Goal: Information Seeking & Learning: Learn about a topic

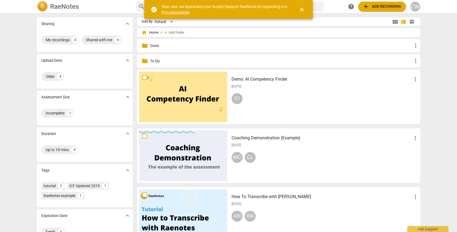
click at [154, 60] on p "To Do" at bounding box center [281, 61] width 262 height 6
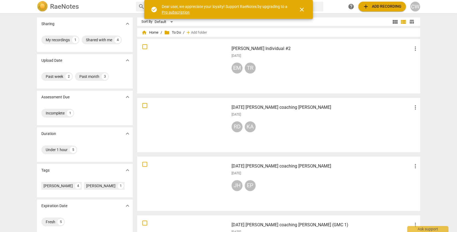
click at [416, 47] on span "more_vert" at bounding box center [415, 48] width 7 height 7
click at [416, 47] on li "Move" at bounding box center [421, 48] width 21 height 13
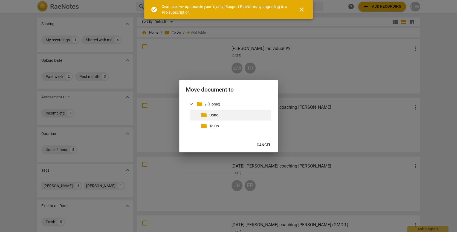
click at [202, 116] on span "folder" at bounding box center [204, 115] width 7 height 7
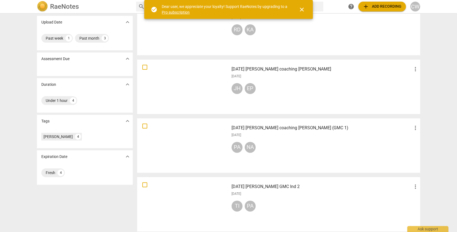
scroll to position [38, 0]
click at [293, 153] on div "PA NA" at bounding box center [325, 149] width 187 height 13
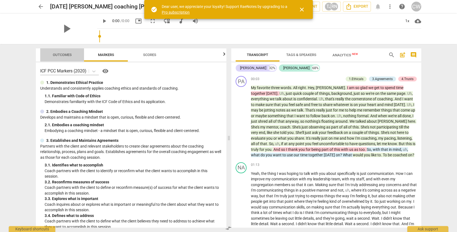
click at [65, 55] on span "Outcomes" at bounding box center [62, 55] width 19 height 4
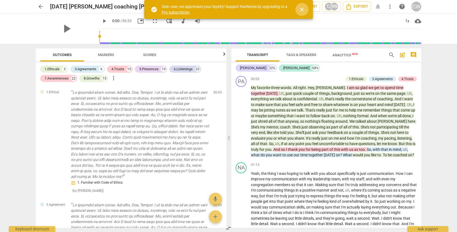
click at [301, 7] on span "close" at bounding box center [302, 9] width 7 height 7
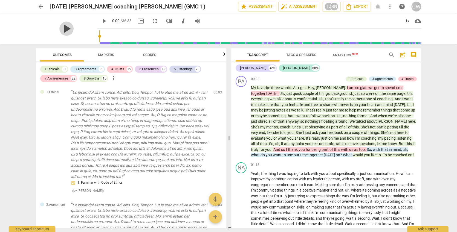
click at [64, 29] on span "play_arrow" at bounding box center [66, 29] width 14 height 14
click at [409, 21] on div "1x" at bounding box center [407, 21] width 10 height 9
click at [414, 52] on li "1.5x" at bounding box center [411, 53] width 18 height 10
click at [101, 21] on span "pause" at bounding box center [104, 21] width 7 height 7
click at [67, 29] on span "play_arrow" at bounding box center [66, 29] width 14 height 14
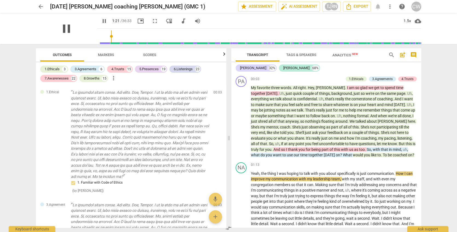
type input "81"
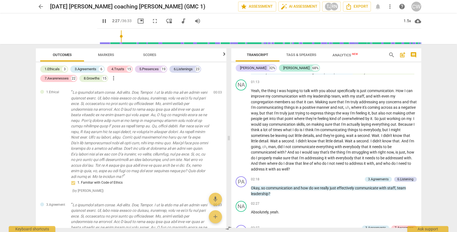
scroll to position [240, 0]
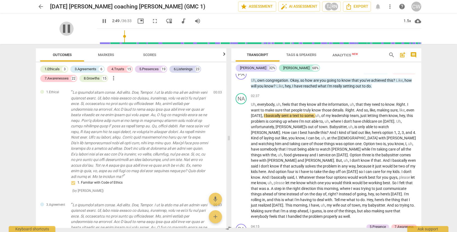
drag, startPoint x: 59, startPoint y: 25, endPoint x: 86, endPoint y: 24, distance: 27.2
click at [59, 25] on span "pause" at bounding box center [66, 29] width 14 height 14
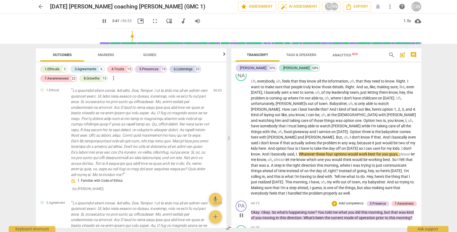
scroll to position [275, 0]
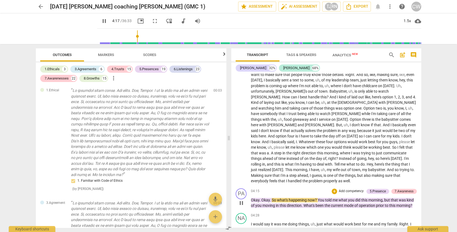
click at [334, 204] on span "current" at bounding box center [337, 206] width 13 height 4
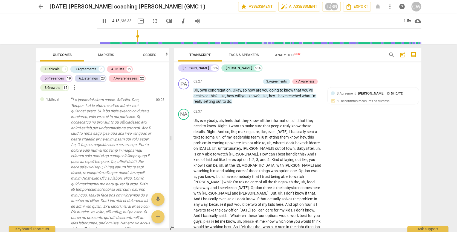
type input "259"
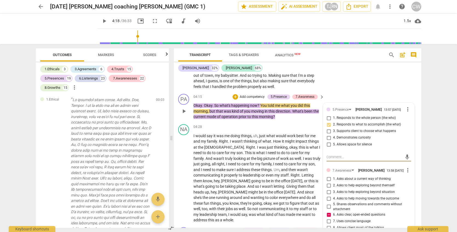
scroll to position [474, 0]
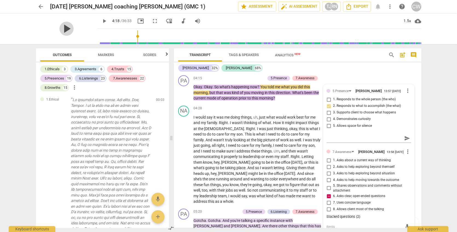
click at [62, 27] on span "play_arrow" at bounding box center [66, 29] width 14 height 14
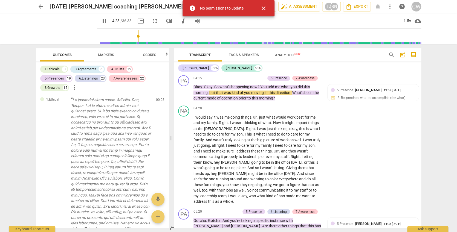
click at [265, 8] on span "close" at bounding box center [263, 8] width 7 height 7
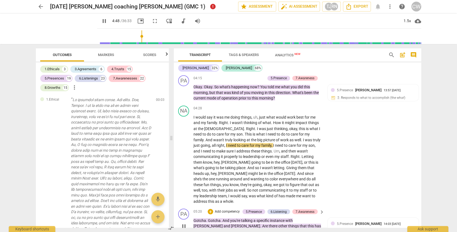
click at [251, 218] on p "Gotcha . Gotcha . And you're talking a specific instance with Graham and Olivia…" at bounding box center [258, 226] width 128 height 17
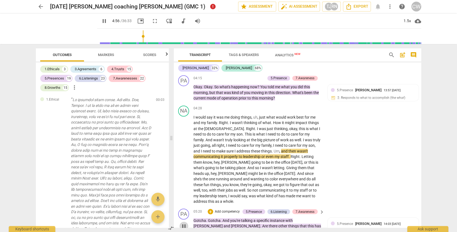
click at [182, 223] on span "pause" at bounding box center [184, 226] width 7 height 7
click at [182, 223] on span "play_arrow" at bounding box center [184, 226] width 7 height 7
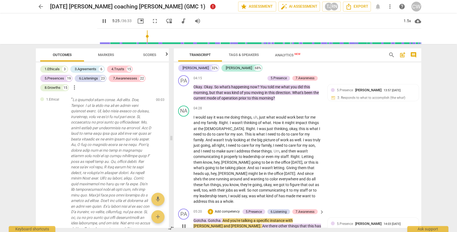
scroll to position [476, 0]
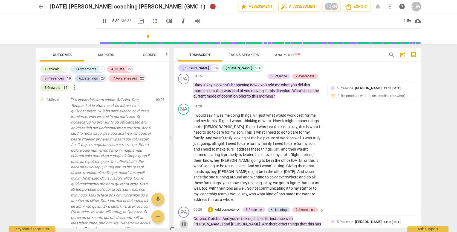
click at [184, 221] on span "pause" at bounding box center [184, 224] width 7 height 7
click at [356, 176] on div "NA play_arrow pause 04:28 + Add competency keyboard_arrow_right I would say it …" at bounding box center [298, 153] width 248 height 103
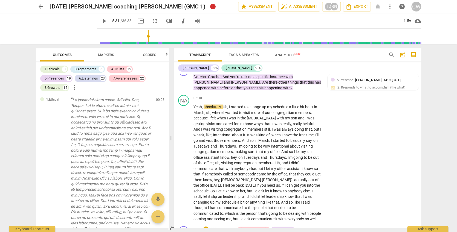
scroll to position [625, 0]
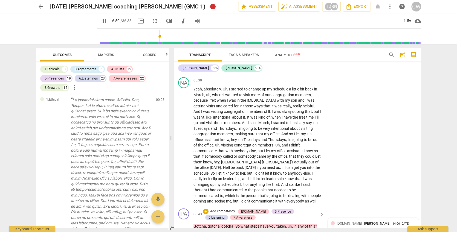
scroll to position [677, 0]
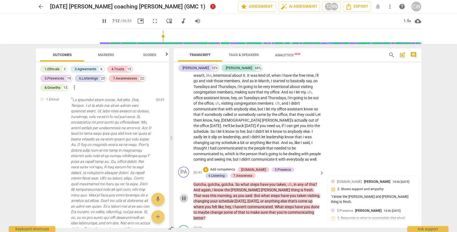
click at [184, 195] on span "pause" at bounding box center [184, 198] width 7 height 7
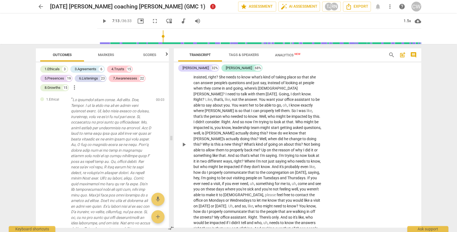
scroll to position [913, 0]
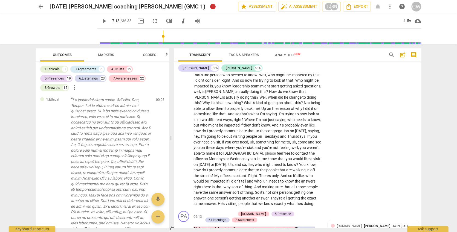
click at [286, 52] on span "Analytics New" at bounding box center [288, 55] width 39 height 8
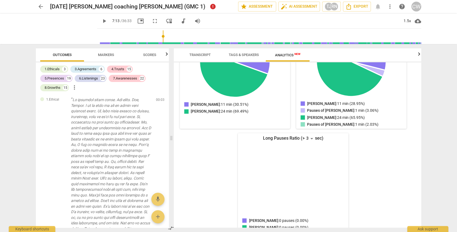
scroll to position [0, 0]
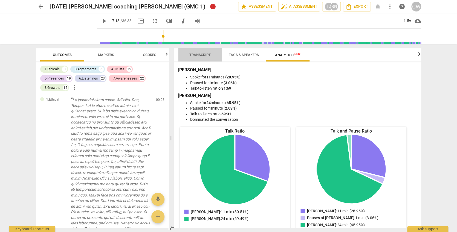
click at [208, 53] on span "Transcript" at bounding box center [199, 55] width 21 height 4
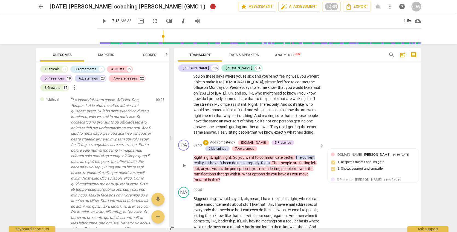
scroll to position [989, 0]
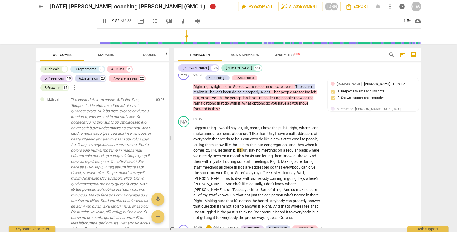
scroll to position [1069, 0]
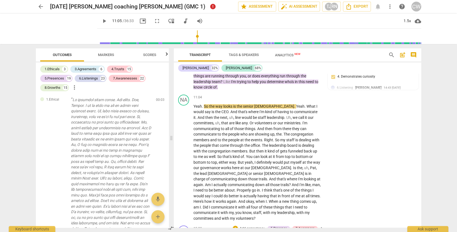
scroll to position [1240, 0]
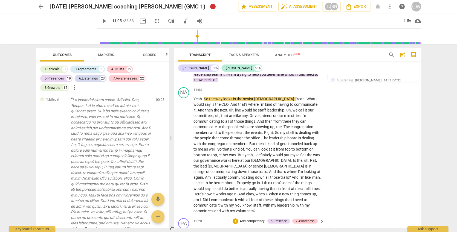
click at [182, 232] on span "play_arrow" at bounding box center [184, 236] width 7 height 7
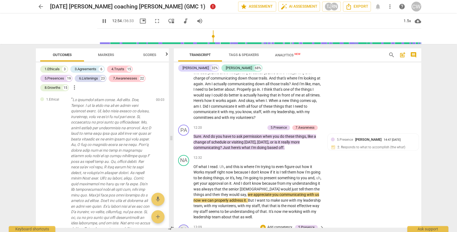
scroll to position [1351, 0]
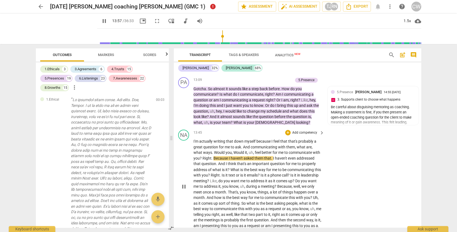
scroll to position [1482, 0]
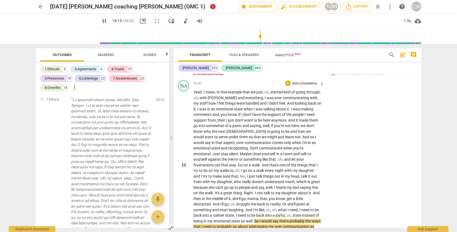
scroll to position [1948, 0]
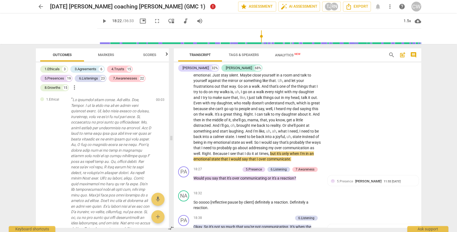
scroll to position [2032, 0]
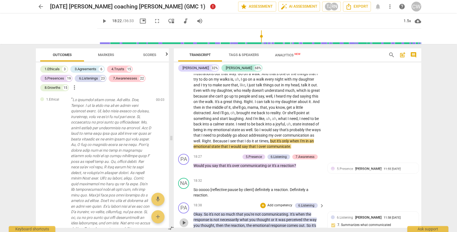
click at [183, 220] on span "play_arrow" at bounding box center [184, 223] width 7 height 7
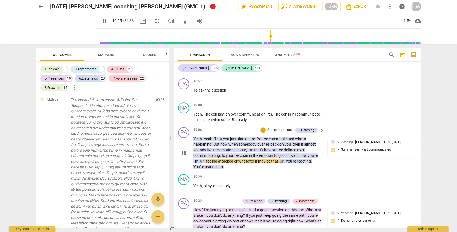
scroll to position [2190, 0]
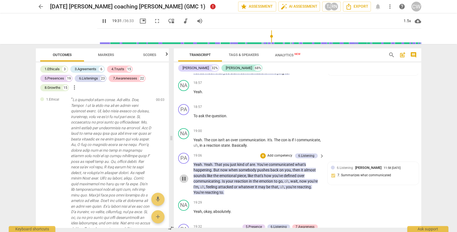
click at [185, 175] on button "pause" at bounding box center [184, 179] width 9 height 9
click at [185, 175] on button "play_arrow" at bounding box center [184, 179] width 9 height 9
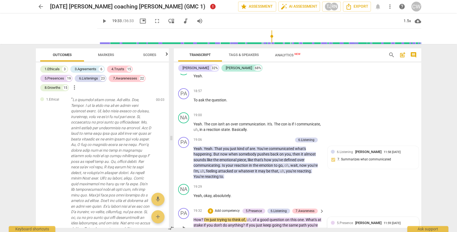
scroll to position [2239, 0]
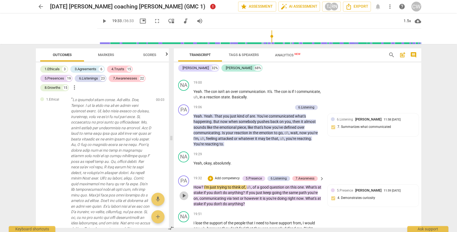
click at [183, 193] on span "play_arrow" at bounding box center [184, 196] width 7 height 7
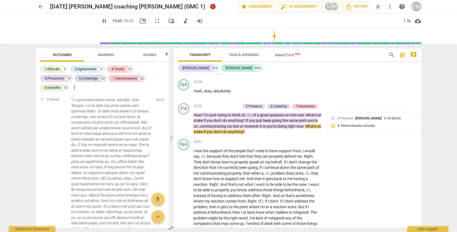
scroll to position [2313, 0]
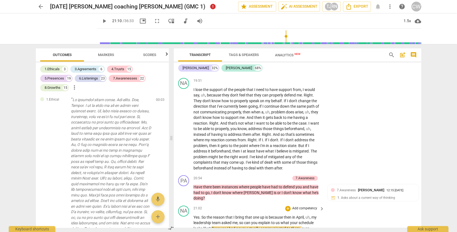
scroll to position [2379, 0]
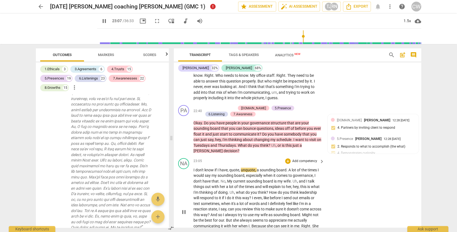
scroll to position [2771, 0]
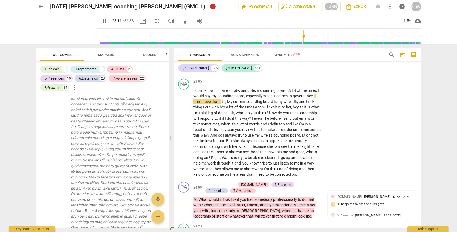
click at [101, 21] on span "pause" at bounding box center [104, 21] width 7 height 7
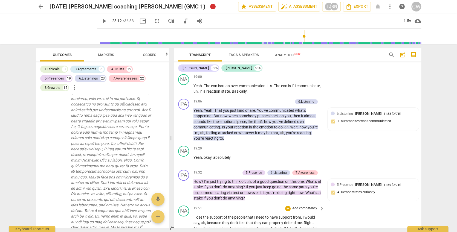
scroll to position [2243, 0]
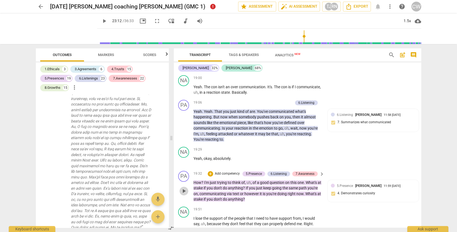
click at [185, 188] on span "play_arrow" at bounding box center [184, 191] width 7 height 7
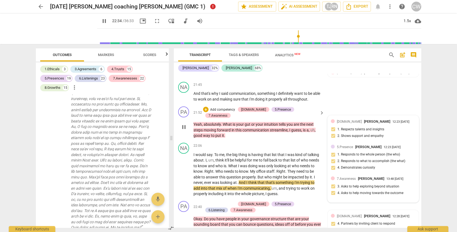
scroll to position [2646, 0]
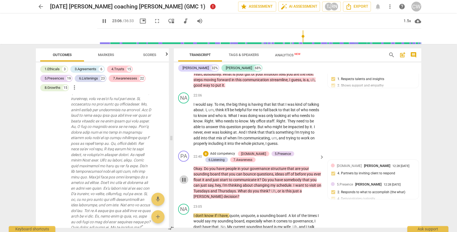
click at [183, 177] on span "pause" at bounding box center [184, 180] width 7 height 7
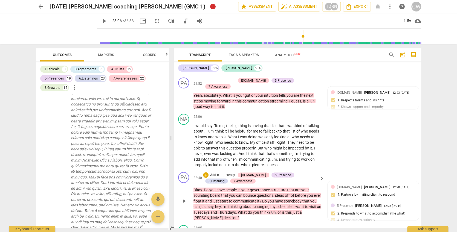
scroll to position [2609, 0]
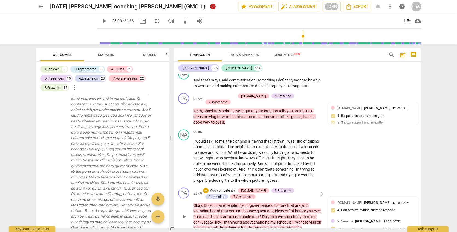
click at [310, 215] on span "you" at bounding box center [313, 217] width 6 height 4
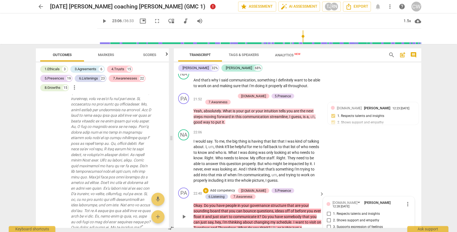
click at [184, 214] on span "play_arrow" at bounding box center [184, 217] width 7 height 7
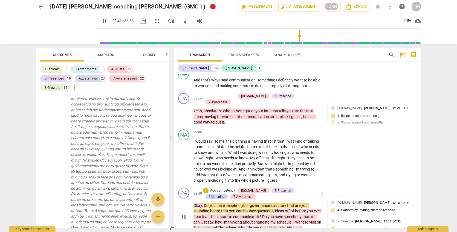
click at [183, 214] on span "pause" at bounding box center [184, 217] width 7 height 7
click at [182, 214] on span "play_arrow" at bounding box center [184, 217] width 7 height 7
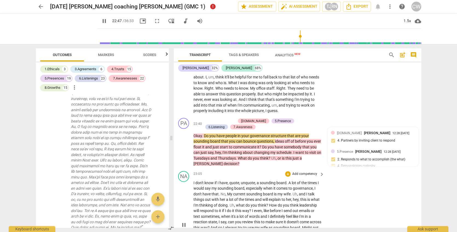
scroll to position [2711, 0]
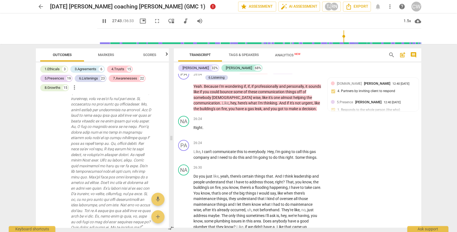
scroll to position [3121, 0]
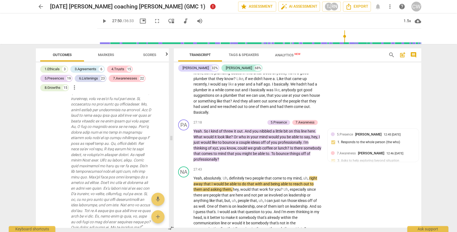
scroll to position [3256, 0]
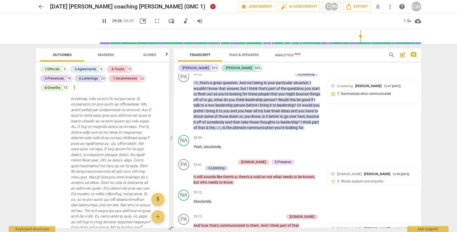
scroll to position [3527, 0]
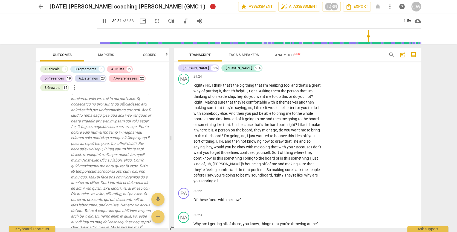
scroll to position [3617, 0]
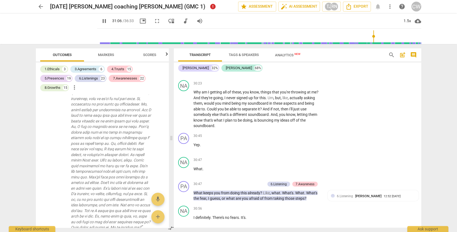
scroll to position [3851, 0]
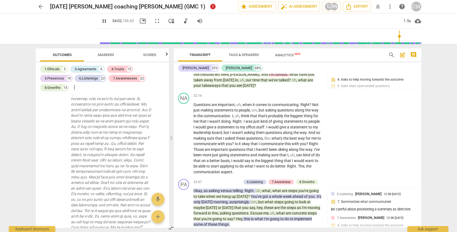
scroll to position [4043, 0]
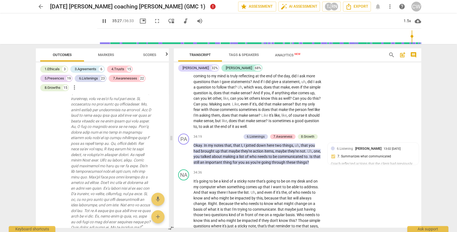
scroll to position [4195, 0]
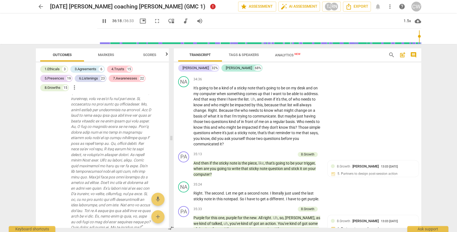
scroll to position [4303, 0]
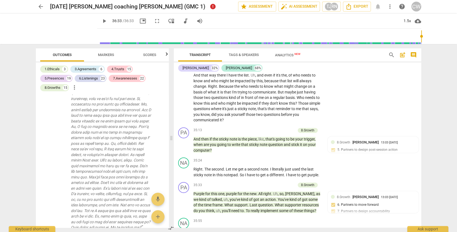
type input "2193"
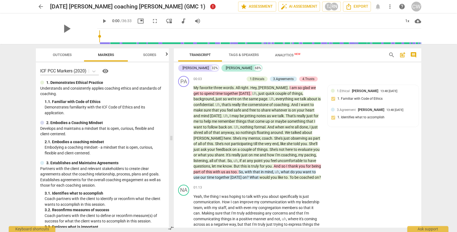
click at [391, 53] on span "search" at bounding box center [392, 55] width 7 height 7
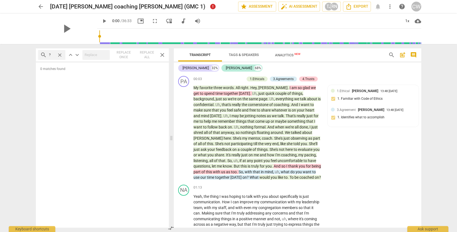
type input "?"
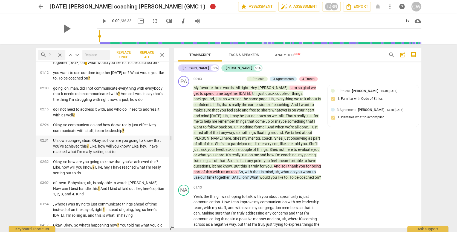
scroll to position [25, 0]
click at [132, 147] on p "Uh, own congregation. Okay, so how are you going to know that you've achieved t…" at bounding box center [108, 145] width 111 height 17
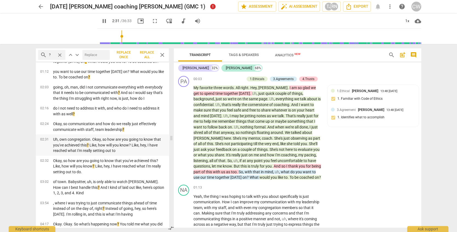
scroll to position [284, 0]
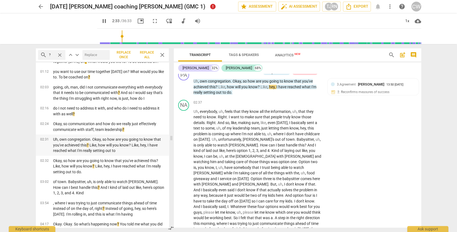
click at [132, 147] on p "Uh, own congregation. Okay, so how are you going to know that you've achieved t…" at bounding box center [108, 145] width 111 height 17
click at [185, 84] on span "pause" at bounding box center [184, 87] width 7 height 7
click at [137, 148] on p "Uh, own congregation. Okay, so how are you going to know that you've achieved t…" at bounding box center [108, 145] width 111 height 17
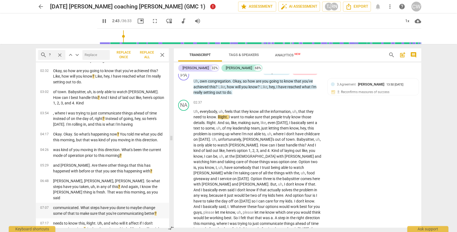
scroll to position [118, 0]
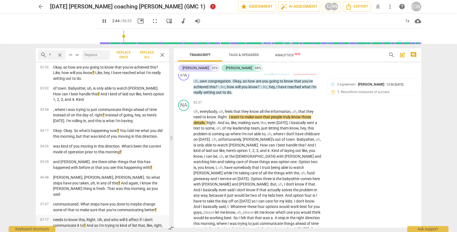
click at [128, 217] on p "needs to know this, Right. Uh, and who will it affect if I don't communicate it…" at bounding box center [108, 225] width 111 height 17
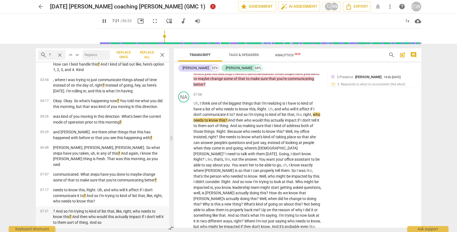
scroll to position [181, 0]
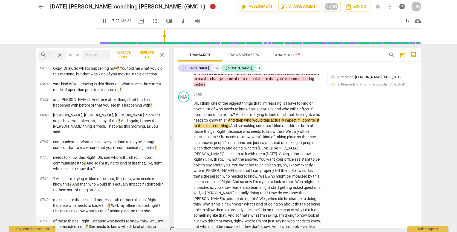
click at [128, 219] on p "of those things. Right. Because who needs to know this? Well, my office insiste…" at bounding box center [108, 227] width 111 height 17
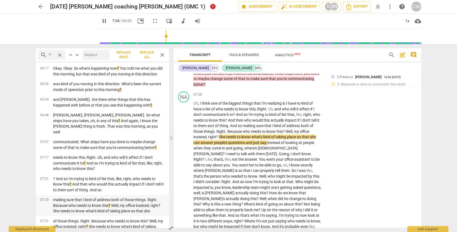
click at [131, 197] on p "making sure that I kind of address both of those things. Right. Because who nee…" at bounding box center [108, 205] width 111 height 17
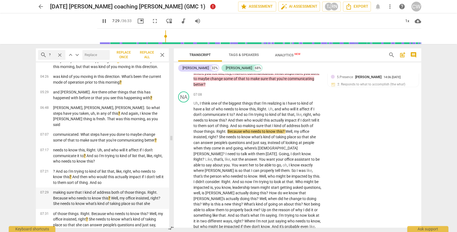
scroll to position [202, 0]
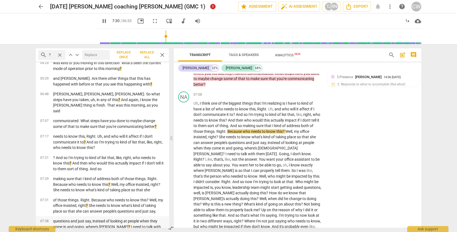
click at [141, 222] on p "questions and just say, instead of looking at people when they come in and goin…" at bounding box center [108, 227] width 111 height 17
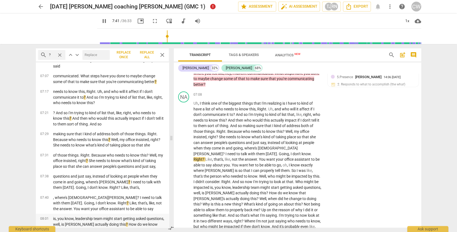
scroll to position [257, 0]
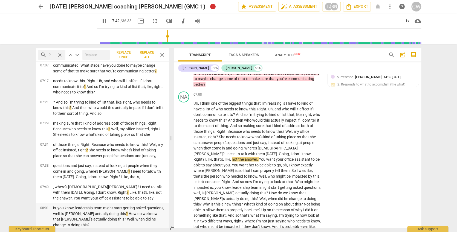
click at [149, 209] on p "is, you know, leadership team might start getting asked questions, well, is Nat…" at bounding box center [108, 217] width 111 height 22
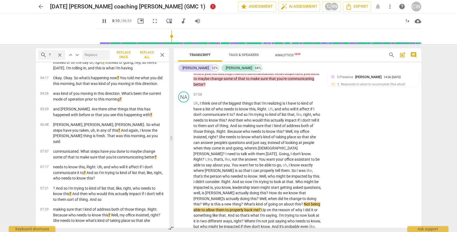
scroll to position [0, 0]
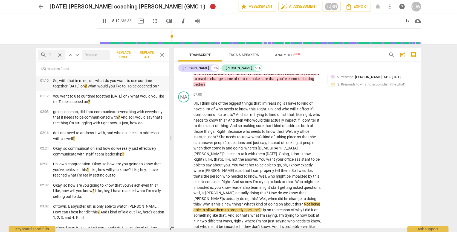
click at [120, 86] on p "So, with that in mind, uh, what do you want to use our time together today on ?…" at bounding box center [108, 83] width 111 height 11
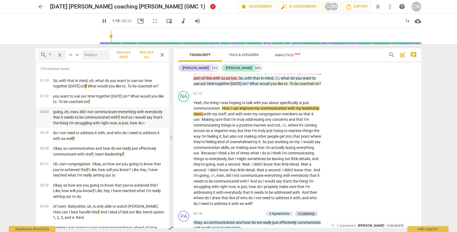
click at [116, 117] on p "going, oh, man, did I not communicate everything with everybody that it needs t…" at bounding box center [108, 117] width 111 height 17
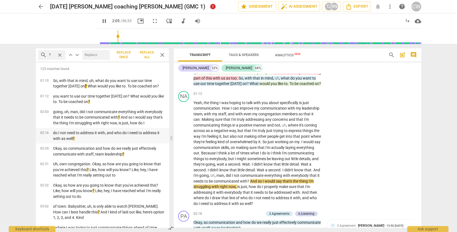
click at [120, 134] on p "do I not need to address it with, and who do I need to address it with as well ?" at bounding box center [108, 135] width 111 height 11
click at [120, 149] on p "Okay, so communication and how do we really just effectively communicate with s…" at bounding box center [108, 151] width 111 height 11
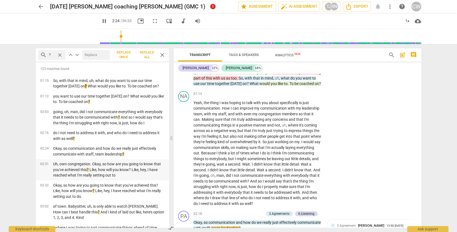
click at [127, 166] on p "Uh, own congregation. Okay, so how are you going to know that you've achieved t…" at bounding box center [108, 170] width 111 height 17
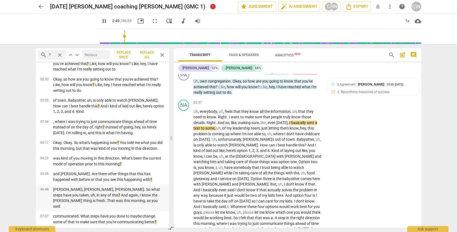
scroll to position [120, 0]
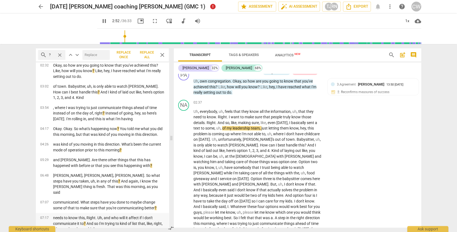
click at [139, 215] on p "needs to know this, Right. Uh, and who will it affect if I don't communicate it…" at bounding box center [108, 223] width 111 height 17
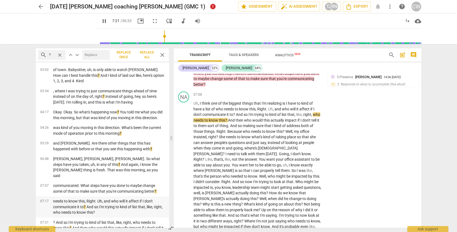
scroll to position [173, 0]
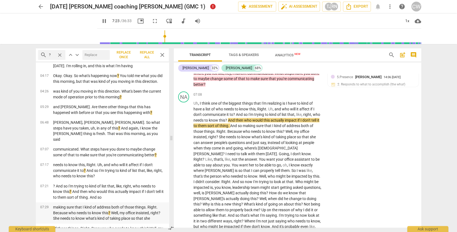
click at [143, 205] on p "making sure that I kind of address both of those things. Right. Because who nee…" at bounding box center [108, 213] width 111 height 17
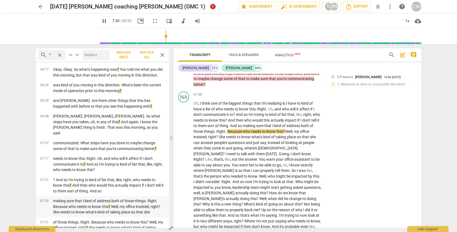
scroll to position [187, 0]
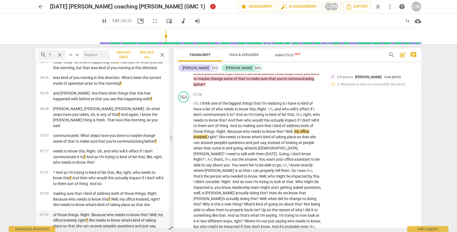
click at [142, 212] on p "of those things. Right. Because who needs to know this? Well, my office insiste…" at bounding box center [108, 220] width 111 height 17
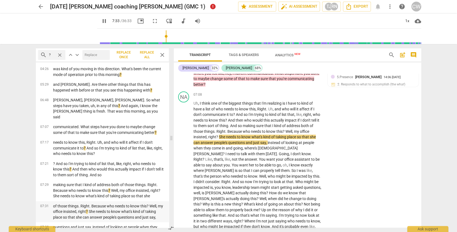
scroll to position [213, 0]
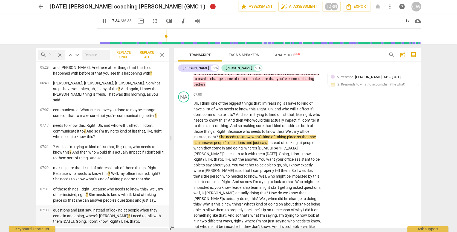
click at [142, 209] on p "questions and just say, instead of looking at people when they come in and goin…" at bounding box center [108, 216] width 111 height 17
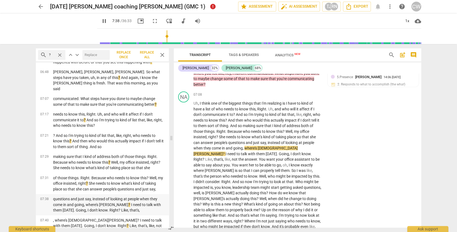
scroll to position [225, 0]
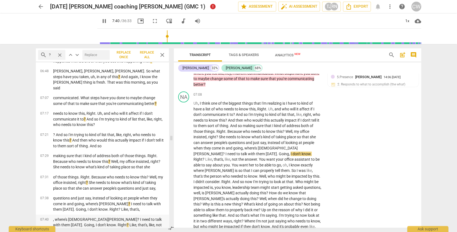
click at [145, 217] on p ", where's Pastor Nathan? I need to talk with them today. Going, I don't know. R…" at bounding box center [108, 225] width 111 height 17
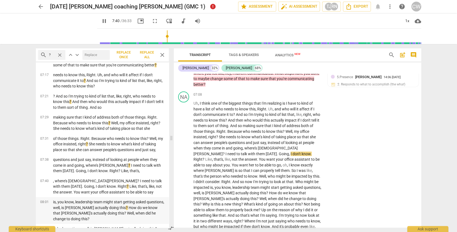
scroll to position [264, 0]
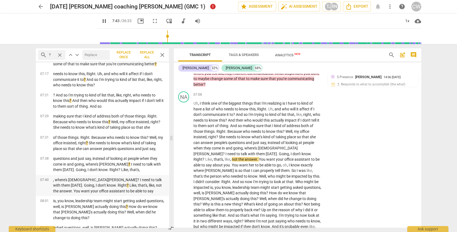
click at [125, 177] on p ", where's Pastor Nathan? I need to talk with them today. Going, I don't know. R…" at bounding box center [108, 185] width 111 height 17
click at [127, 199] on p "is, you know, leadership team might start getting asked questions, well, is Nat…" at bounding box center [108, 210] width 111 height 22
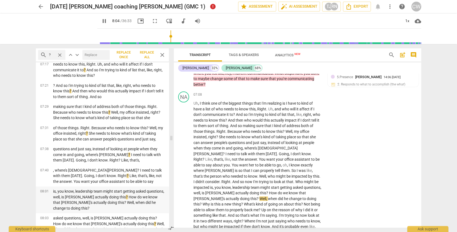
scroll to position [274, 0]
click at [133, 216] on p "asked questions, well, is Nathan actually doing this? How do we know that Natha…" at bounding box center [108, 227] width 111 height 22
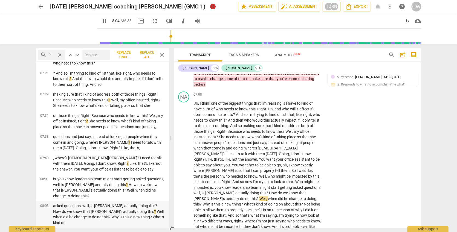
scroll to position [291, 0]
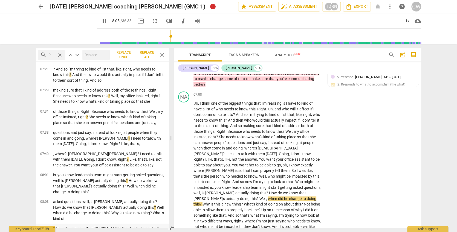
click at [133, 226] on p "? How do we know that Nathan's actually doing this? Well, when did he change to…" at bounding box center [108, 234] width 111 height 17
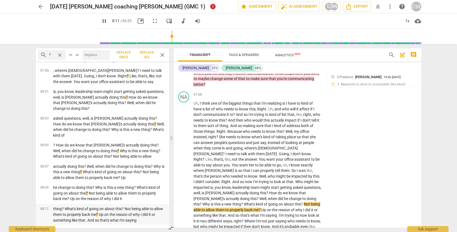
scroll to position [386, 0]
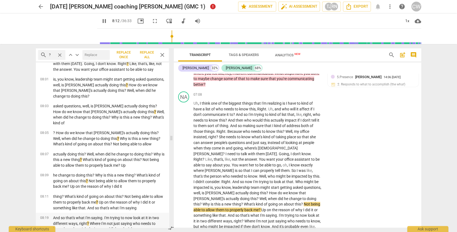
click at [141, 215] on p "And so that's what I'm saying. I'm trying to now look at it in two different wa…" at bounding box center [108, 223] width 111 height 17
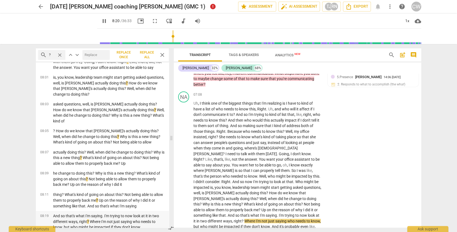
scroll to position [418, 0]
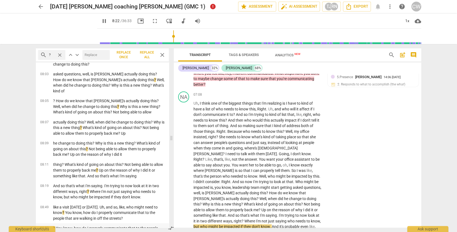
click at [133, 226] on p "? You know, how do I properly communicate that to the people that are walking i…" at bounding box center [108, 234] width 111 height 17
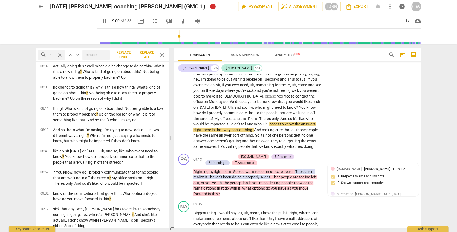
scroll to position [476, 0]
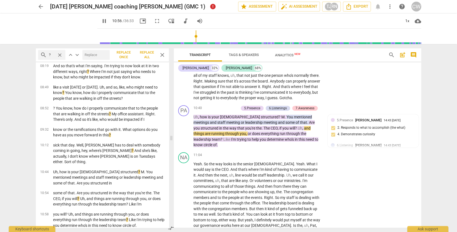
scroll to position [548, 0]
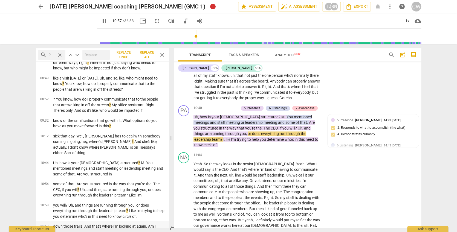
click at [138, 224] on p "down those trails. And that's where I'm looking at again. Am I actually communi…" at bounding box center [108, 232] width 111 height 17
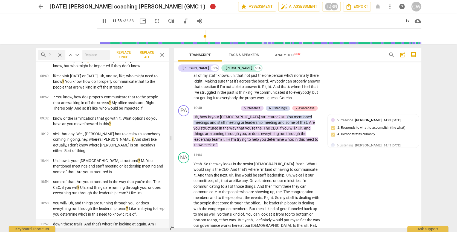
scroll to position [559, 0]
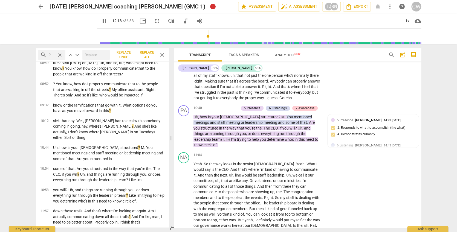
scroll to position [568, 0]
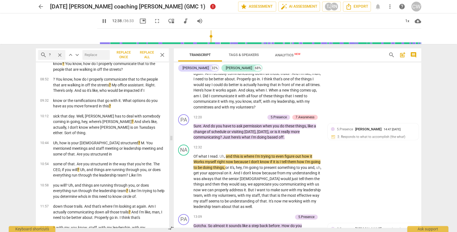
scroll to position [577, 0]
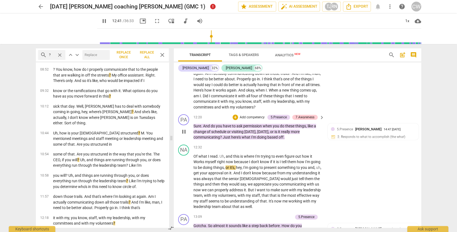
click at [269, 130] on span "Thursday" at bounding box center [262, 132] width 11 height 4
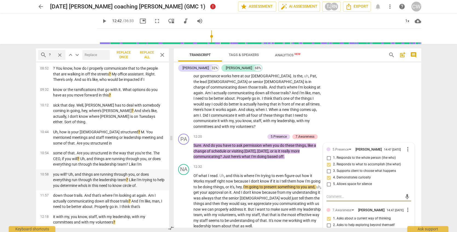
scroll to position [605, 0]
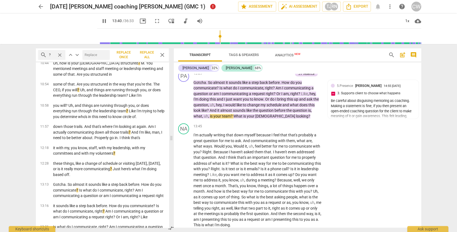
scroll to position [1497, 0]
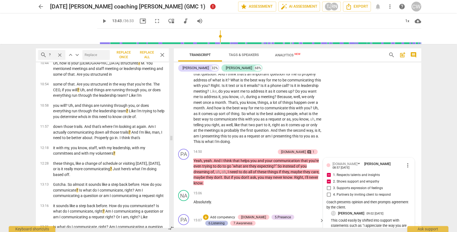
scroll to position [1589, 0]
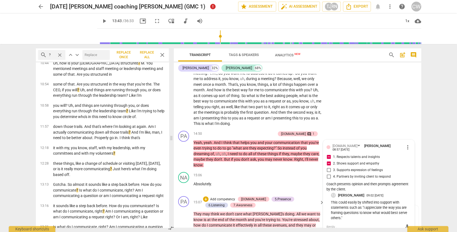
click at [183, 231] on span "play_arrow" at bounding box center [184, 234] width 7 height 7
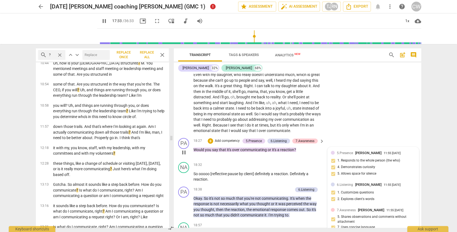
scroll to position [2076, 0]
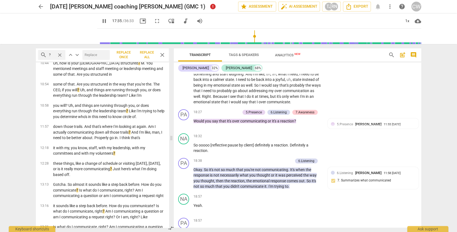
type input "1056"
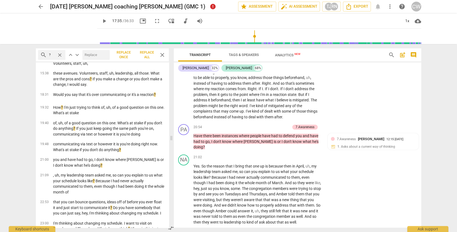
scroll to position [2424, 0]
click at [356, 7] on span "Export" at bounding box center [357, 6] width 23 height 7
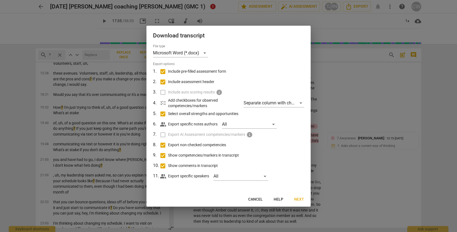
click at [301, 198] on span "Next" at bounding box center [299, 199] width 10 height 5
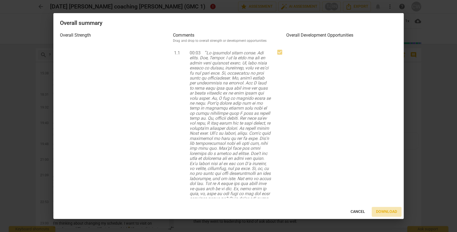
click at [390, 211] on span "Download" at bounding box center [386, 211] width 21 height 5
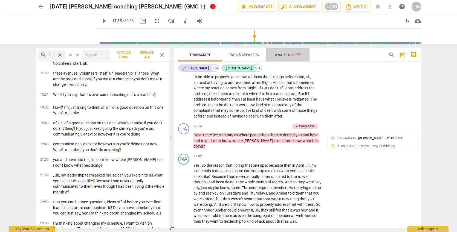
click at [283, 53] on span "Analytics New" at bounding box center [288, 55] width 39 height 8
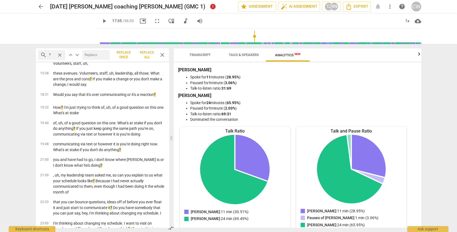
click at [40, 5] on span "arrow_back" at bounding box center [41, 6] width 7 height 7
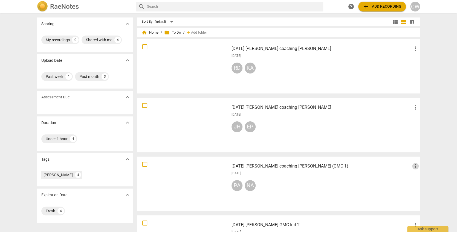
click at [415, 166] on span "more_vert" at bounding box center [415, 166] width 7 height 7
click at [415, 167] on li "Move" at bounding box center [421, 166] width 21 height 13
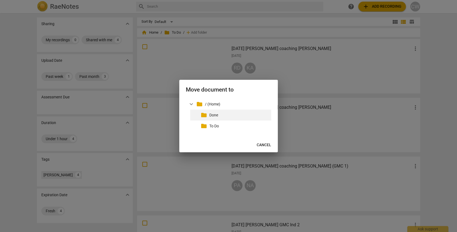
click at [216, 114] on p "Done" at bounding box center [239, 116] width 60 height 6
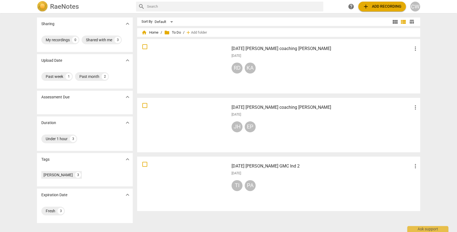
click at [291, 47] on h3 "[DATE] [PERSON_NAME] coaching [PERSON_NAME]" at bounding box center [322, 48] width 181 height 7
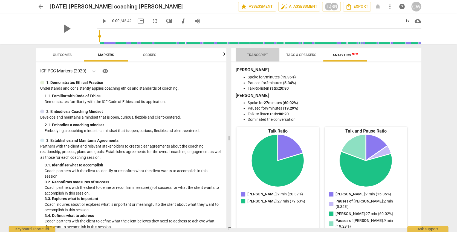
click at [256, 55] on span "Transcript" at bounding box center [257, 55] width 21 height 4
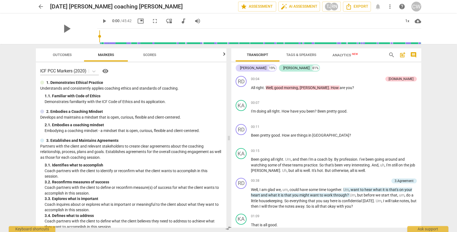
click at [59, 57] on span "Outcomes" at bounding box center [62, 54] width 32 height 7
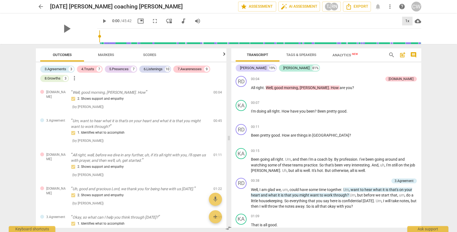
click at [409, 21] on div "1x" at bounding box center [407, 21] width 10 height 9
click at [407, 52] on li "1.5x" at bounding box center [411, 53] width 18 height 10
click at [62, 26] on span "play_arrow" at bounding box center [66, 29] width 14 height 14
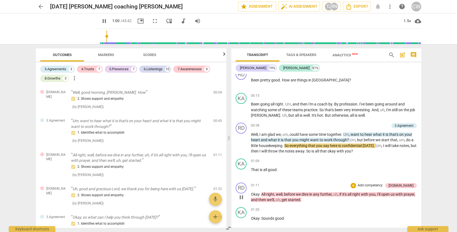
scroll to position [67, 0]
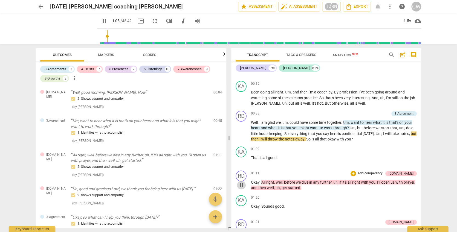
click at [242, 185] on span "pause" at bounding box center [241, 185] width 7 height 7
click at [242, 184] on span "play_arrow" at bounding box center [241, 185] width 7 height 7
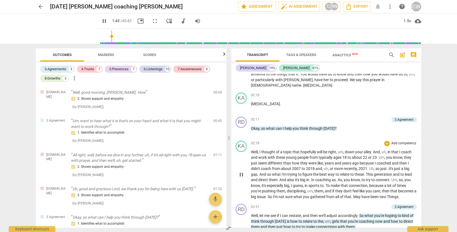
scroll to position [265, 0]
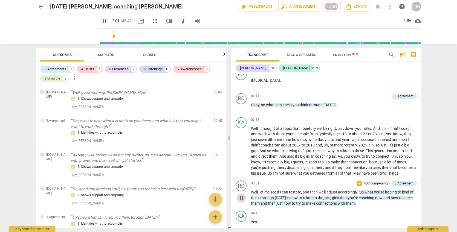
click at [242, 195] on span "pause" at bounding box center [241, 198] width 7 height 7
click at [242, 195] on span "play_arrow" at bounding box center [241, 198] width 7 height 7
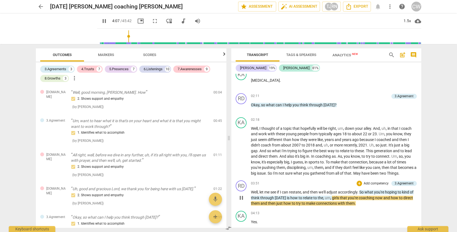
click at [242, 195] on span "pause" at bounding box center [241, 198] width 7 height 7
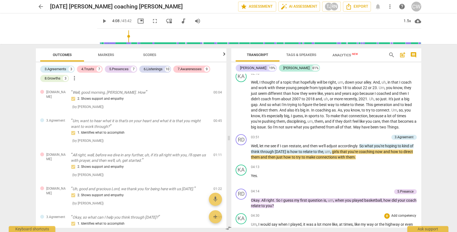
scroll to position [317, 0]
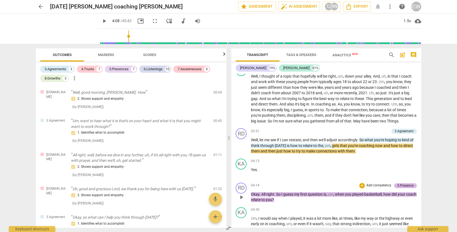
click at [406, 183] on div "5.Presence" at bounding box center [406, 185] width 16 height 5
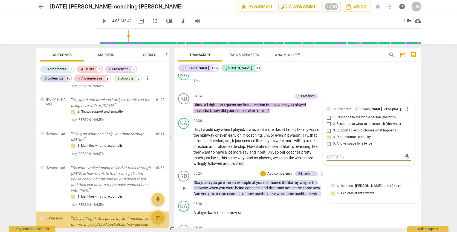
scroll to position [137, 0]
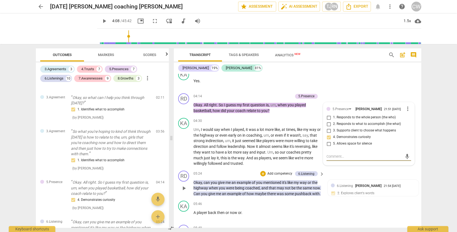
click at [183, 185] on span "play_arrow" at bounding box center [184, 188] width 7 height 7
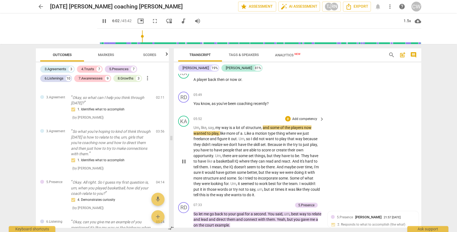
scroll to position [586, 0]
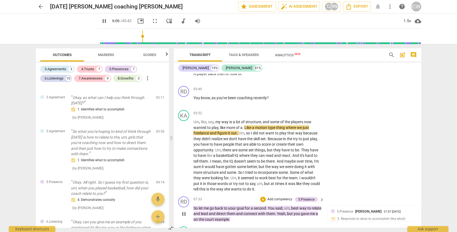
click at [186, 211] on span "pause" at bounding box center [184, 214] width 7 height 7
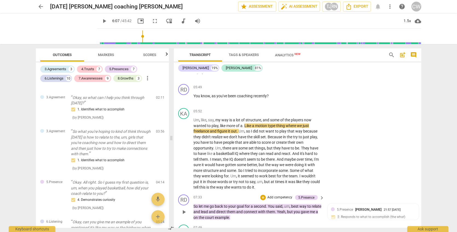
scroll to position [617, 0]
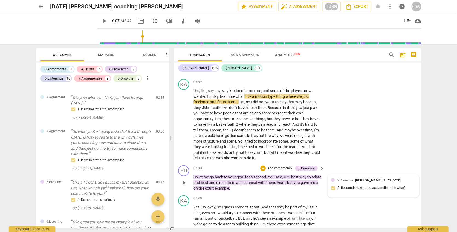
click at [375, 186] on div "5.Presence Tina Jasion 21:57 08-05-2025 2. Responds to what to accomplish (the …" at bounding box center [373, 186] width 85 height 17
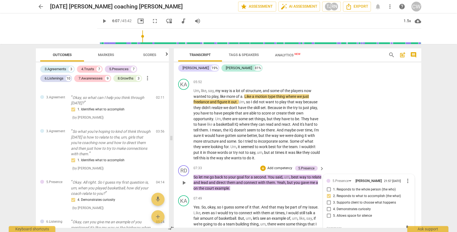
click at [183, 180] on span "play_arrow" at bounding box center [184, 183] width 7 height 7
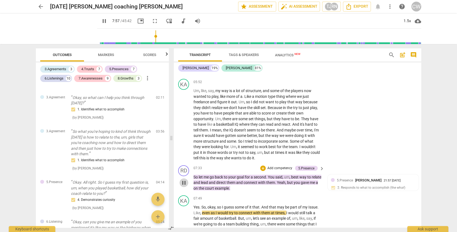
click at [182, 180] on span "pause" at bounding box center [184, 183] width 7 height 7
click at [182, 180] on span "play_arrow" at bounding box center [184, 183] width 7 height 7
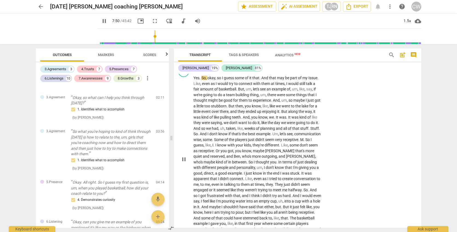
scroll to position [753, 0]
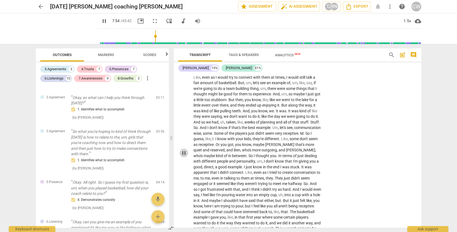
click at [183, 150] on span "pause" at bounding box center [184, 153] width 7 height 7
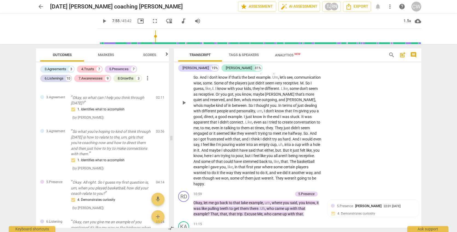
scroll to position [813, 0]
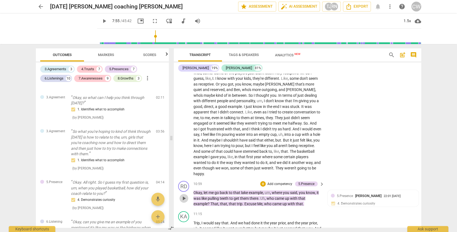
click at [183, 195] on span "play_arrow" at bounding box center [184, 198] width 7 height 7
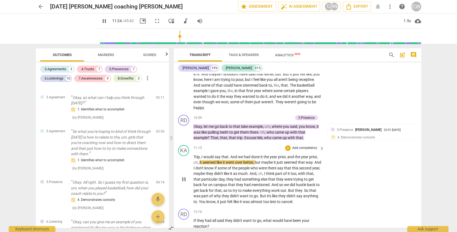
scroll to position [902, 0]
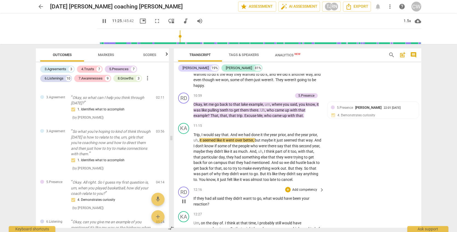
click at [185, 199] on span "pause" at bounding box center [184, 202] width 7 height 7
click at [186, 199] on span "play_arrow" at bounding box center [184, 202] width 7 height 7
click at [181, 199] on span "pause" at bounding box center [184, 202] width 7 height 7
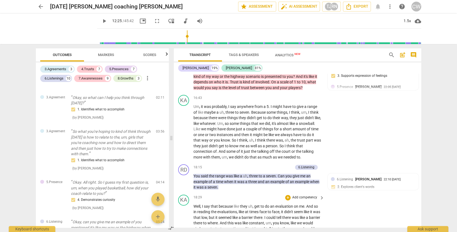
scroll to position [1346, 0]
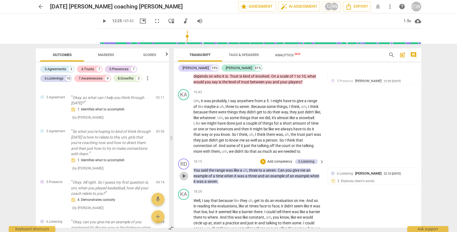
click at [184, 173] on span "play_arrow" at bounding box center [184, 176] width 7 height 7
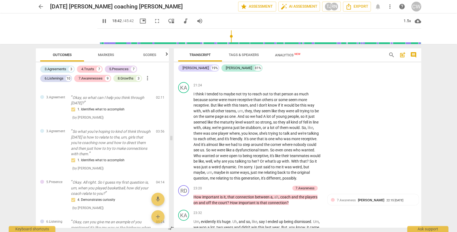
scroll to position [1463, 0]
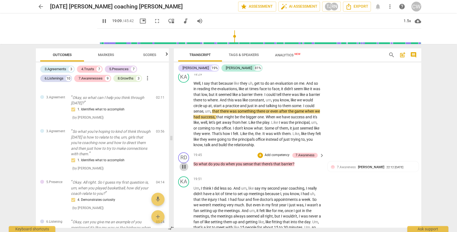
click at [185, 164] on span "pause" at bounding box center [184, 167] width 7 height 7
click at [186, 164] on span "play_arrow" at bounding box center [184, 167] width 7 height 7
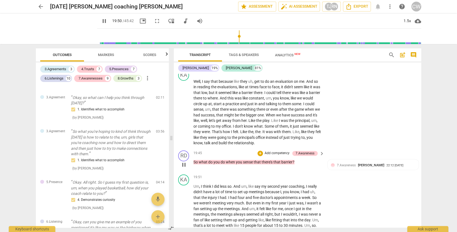
scroll to position [1469, 0]
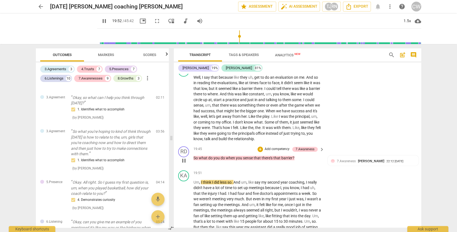
type input "1193"
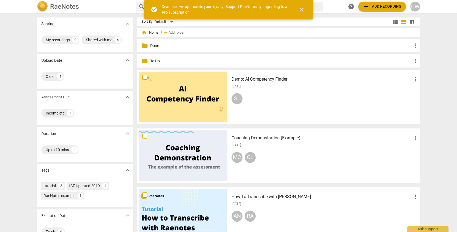
click at [157, 61] on p "To Do" at bounding box center [281, 61] width 262 height 6
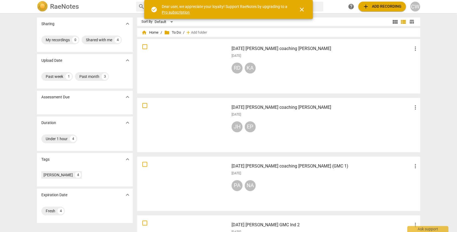
click at [282, 188] on div "PA NA" at bounding box center [325, 186] width 187 height 13
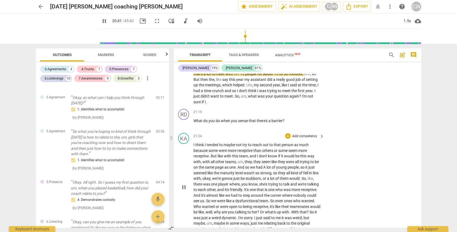
scroll to position [1639, 0]
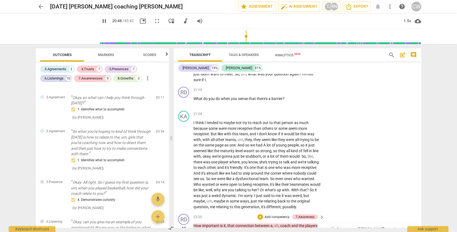
click at [186, 226] on span "pause" at bounding box center [184, 229] width 7 height 7
click at [182, 226] on span "play_arrow" at bounding box center [184, 229] width 7 height 7
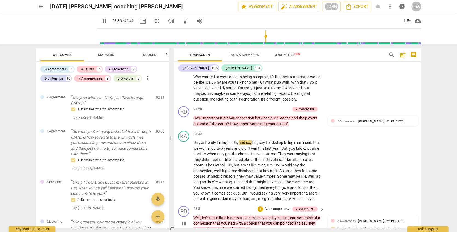
scroll to position [1770, 0]
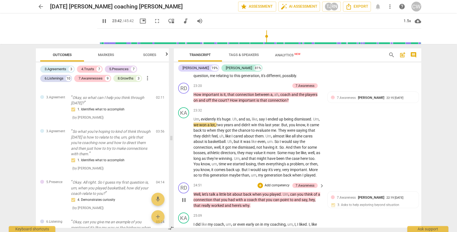
click at [182, 197] on span "pause" at bounding box center [184, 200] width 7 height 7
click at [182, 197] on span "play_arrow" at bounding box center [184, 200] width 7 height 7
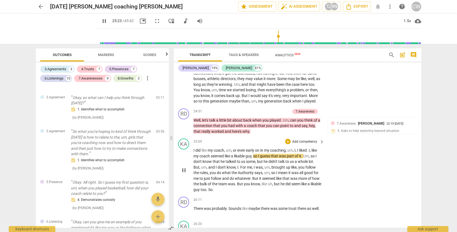
scroll to position [1855, 0]
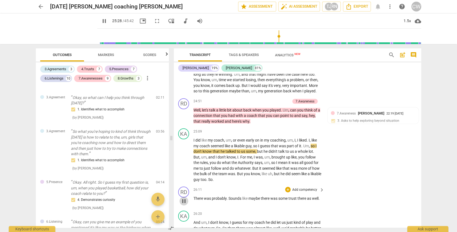
click at [186, 198] on span "pause" at bounding box center [184, 201] width 7 height 7
type input "1529"
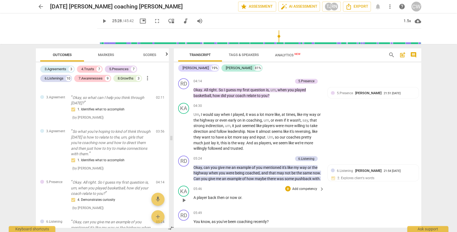
scroll to position [369, 0]
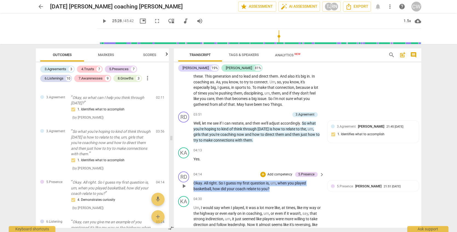
drag, startPoint x: 273, startPoint y: 184, endPoint x: 211, endPoint y: 174, distance: 62.3
click at [211, 174] on div "04:14 + Add competency 5.Presence keyboard_arrow_right Okay . All right . So I …" at bounding box center [259, 182] width 131 height 20
copy p "Okay . All right . So I guess my first question is , um , when you played baske…"
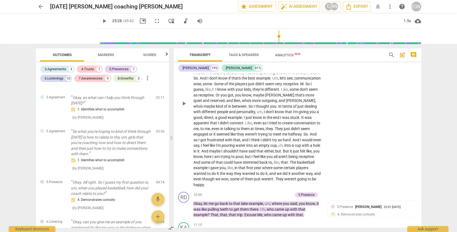
scroll to position [889, 0]
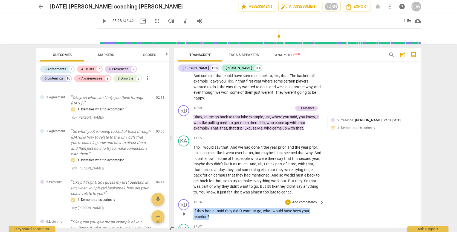
drag, startPoint x: 215, startPoint y: 208, endPoint x: 190, endPoint y: 200, distance: 26.2
click at [190, 200] on div "RD play_arrow pause 12:16 + Add competency keyboard_arrow_right If they had all…" at bounding box center [298, 209] width 248 height 25
copy p "If they had all said they didn't want to go , what would have been your reactio…"
